Goal: Information Seeking & Learning: Understand process/instructions

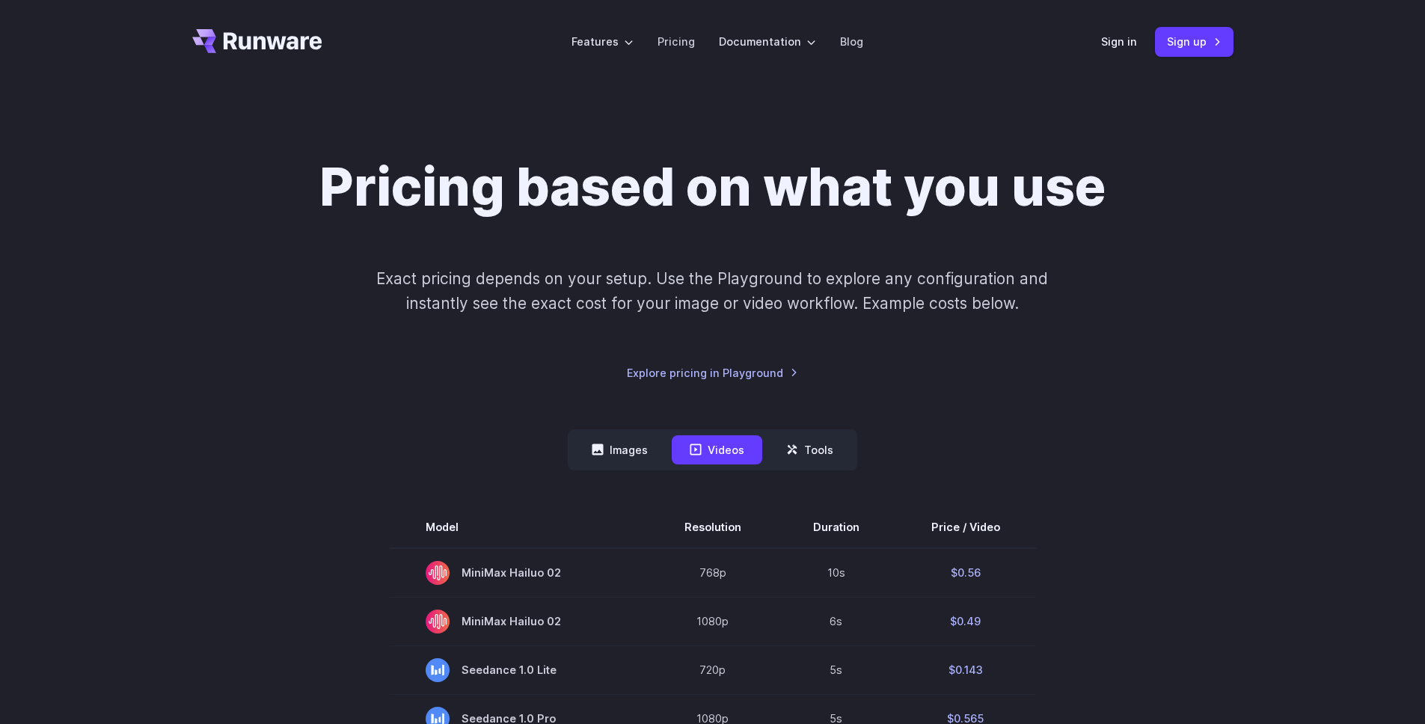
click at [1204, 255] on div "Pricing based on what you use Exact pricing depends on your setup. Use the Play…" at bounding box center [712, 269] width 1041 height 226
click at [1184, 207] on div "Pricing based on what you use Exact pricing depends on your setup. Use the Play…" at bounding box center [712, 269] width 1041 height 226
click at [1129, 34] on link "Sign in" at bounding box center [1119, 41] width 36 height 17
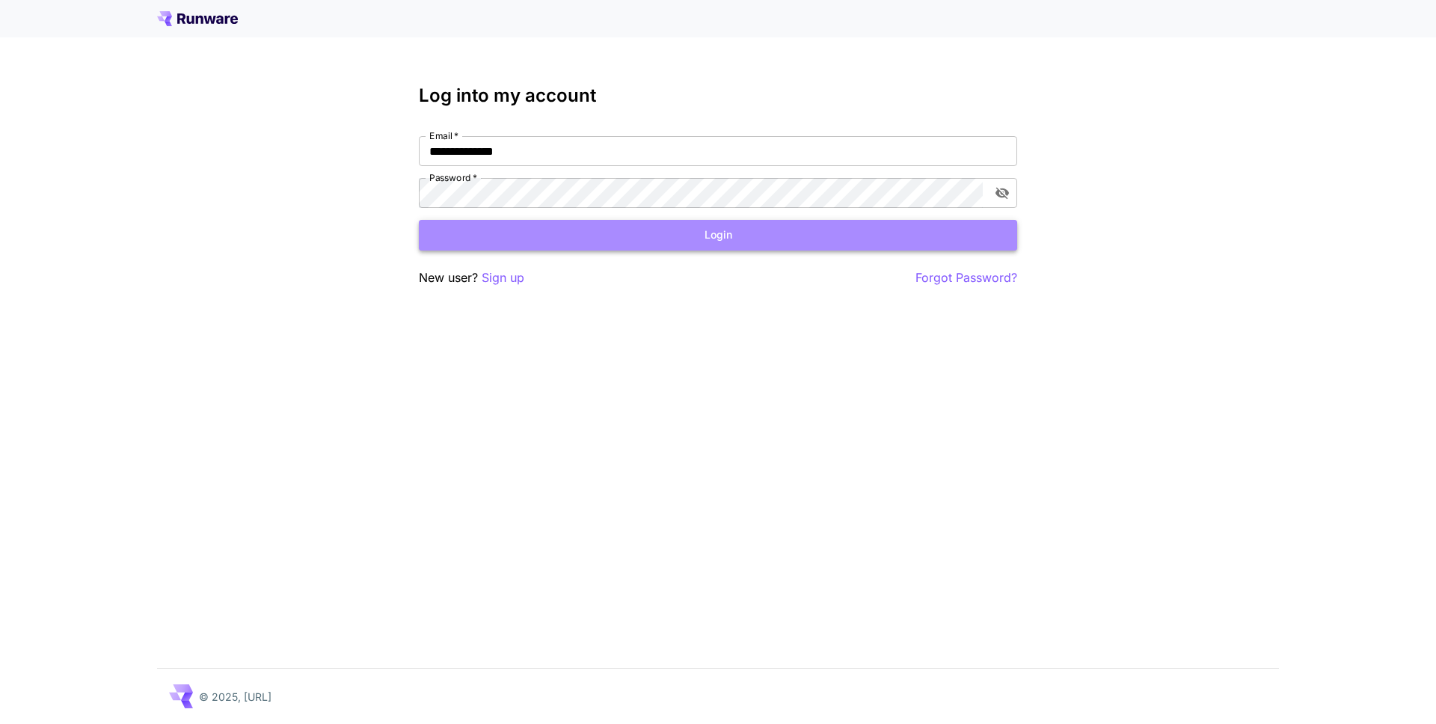
click at [596, 225] on button "Login" at bounding box center [718, 235] width 598 height 31
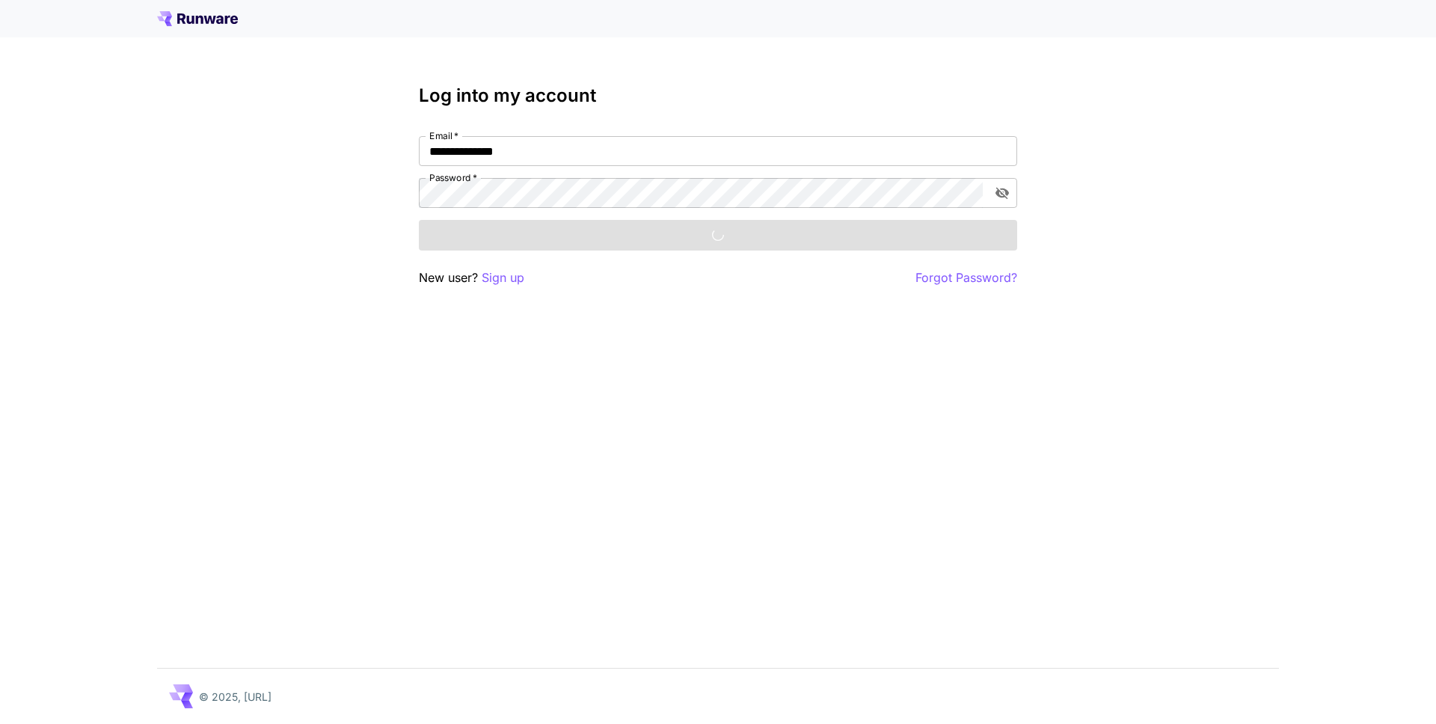
click at [1195, 224] on div "**********" at bounding box center [718, 362] width 1436 height 724
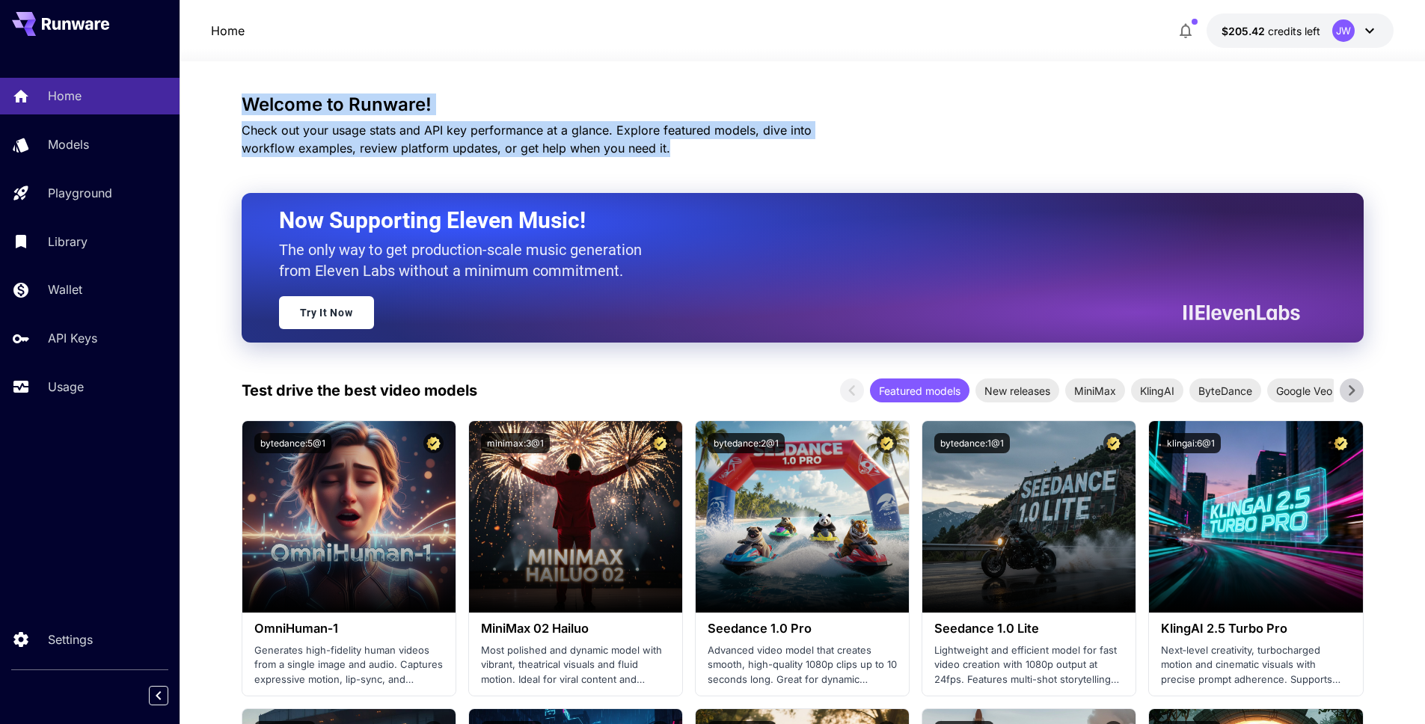
drag, startPoint x: 717, startPoint y: 150, endPoint x: 233, endPoint y: 99, distance: 487.2
click at [575, 96] on h3 "Welcome to Runware!" at bounding box center [803, 104] width 1122 height 21
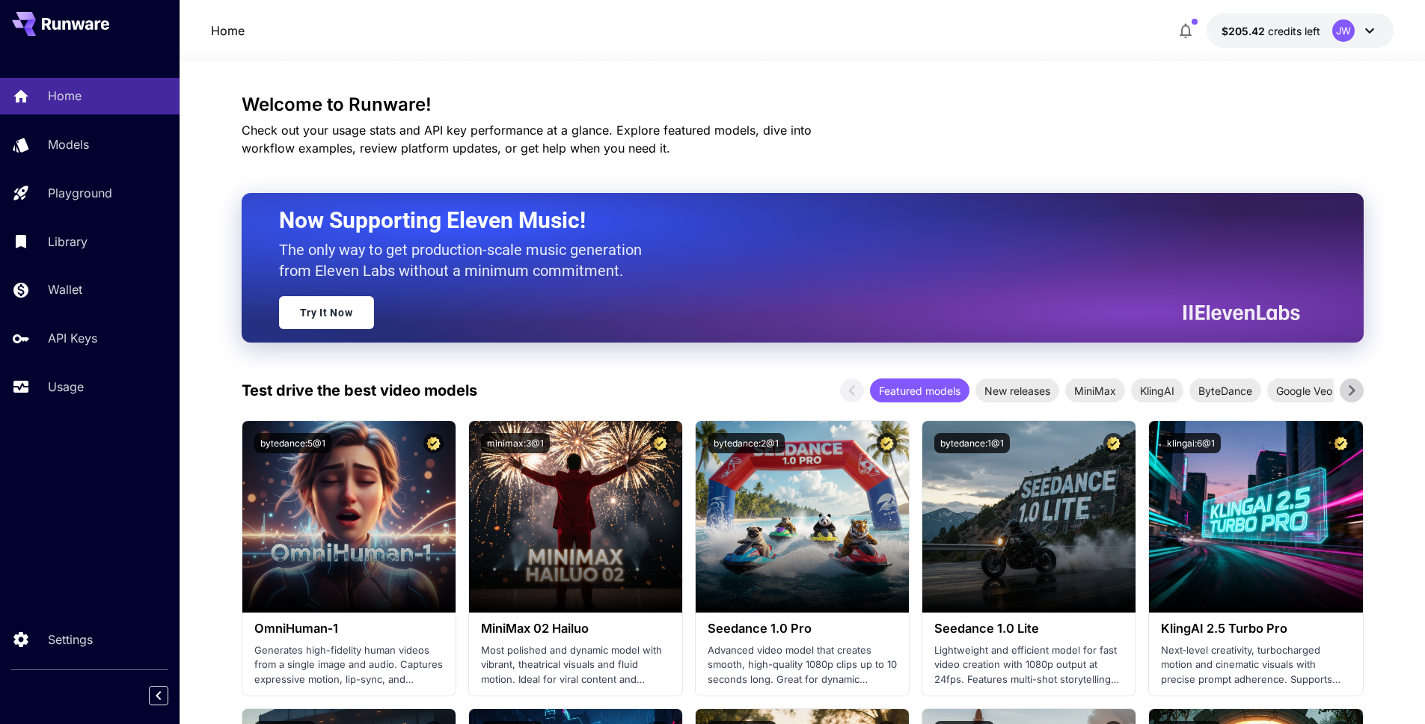
click at [612, 139] on p "Check out your usage stats and API key performance at a glance. Explore feature…" at bounding box center [553, 139] width 622 height 36
click at [96, 382] on div "Usage" at bounding box center [109, 387] width 117 height 18
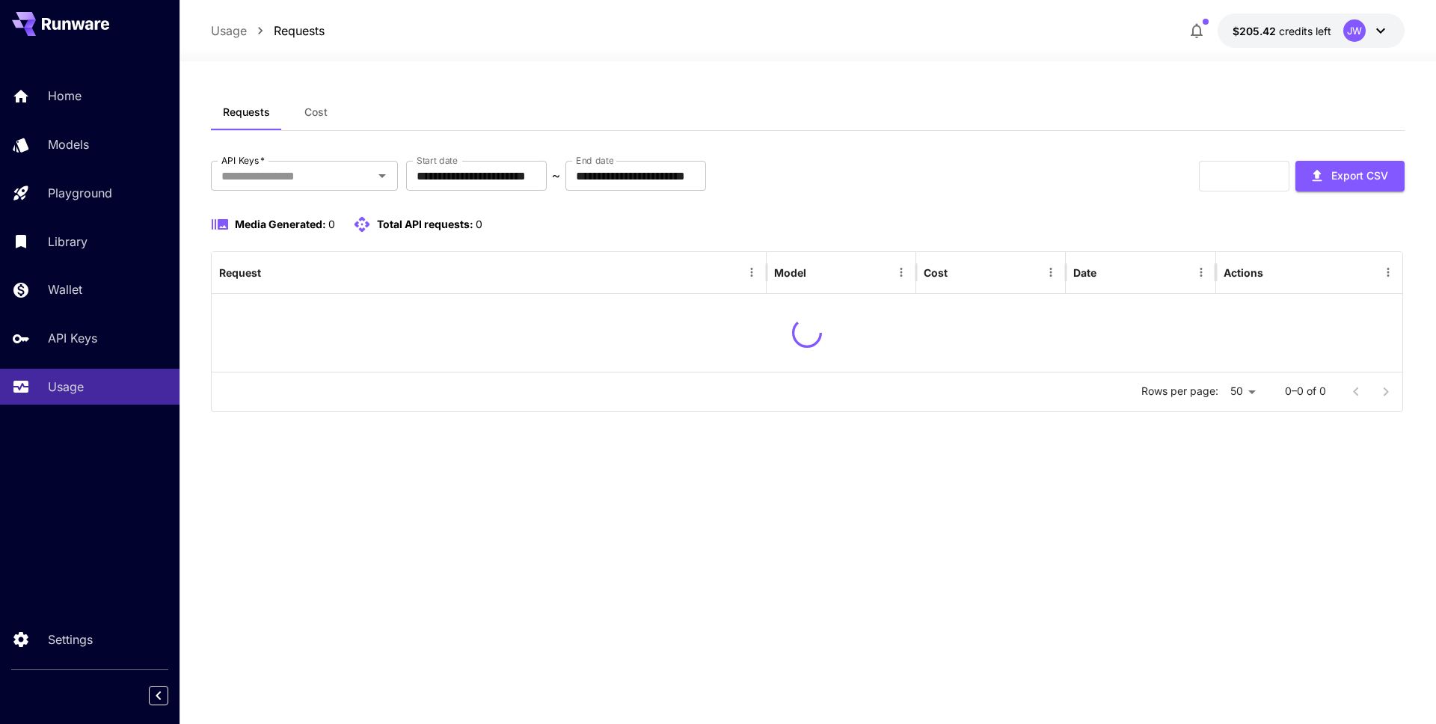
click at [645, 108] on div "Requests Cost" at bounding box center [808, 112] width 1194 height 37
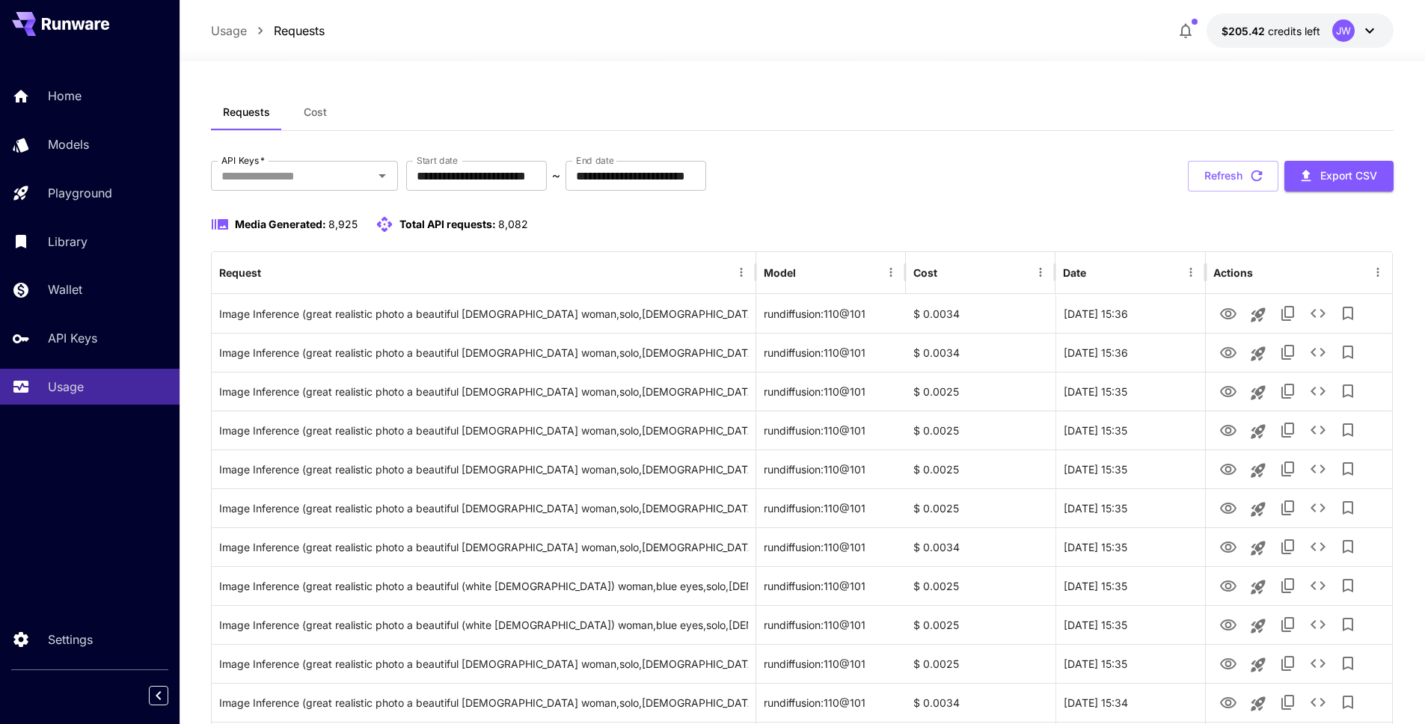
click at [1363, 31] on icon at bounding box center [1369, 31] width 18 height 18
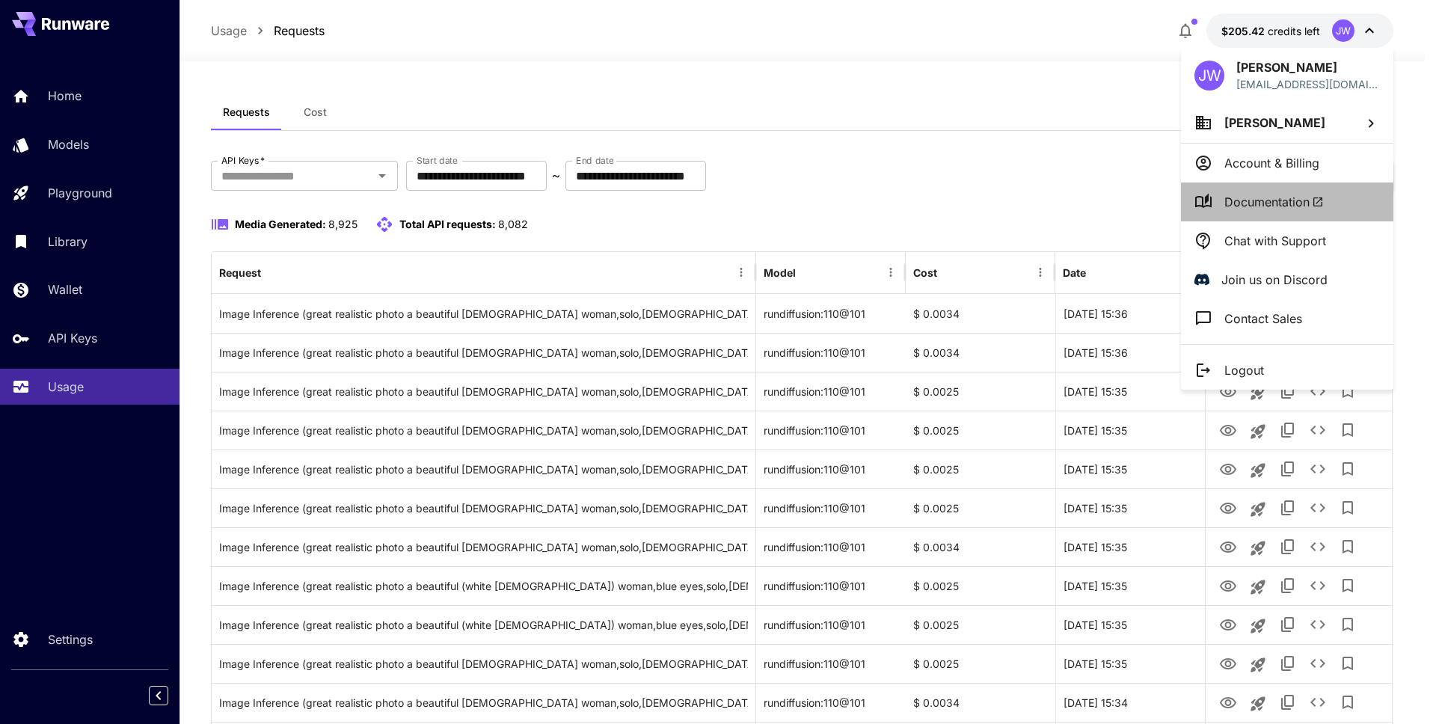
click at [1297, 196] on span "Documentation" at bounding box center [1273, 202] width 99 height 18
